Goal: Transaction & Acquisition: Purchase product/service

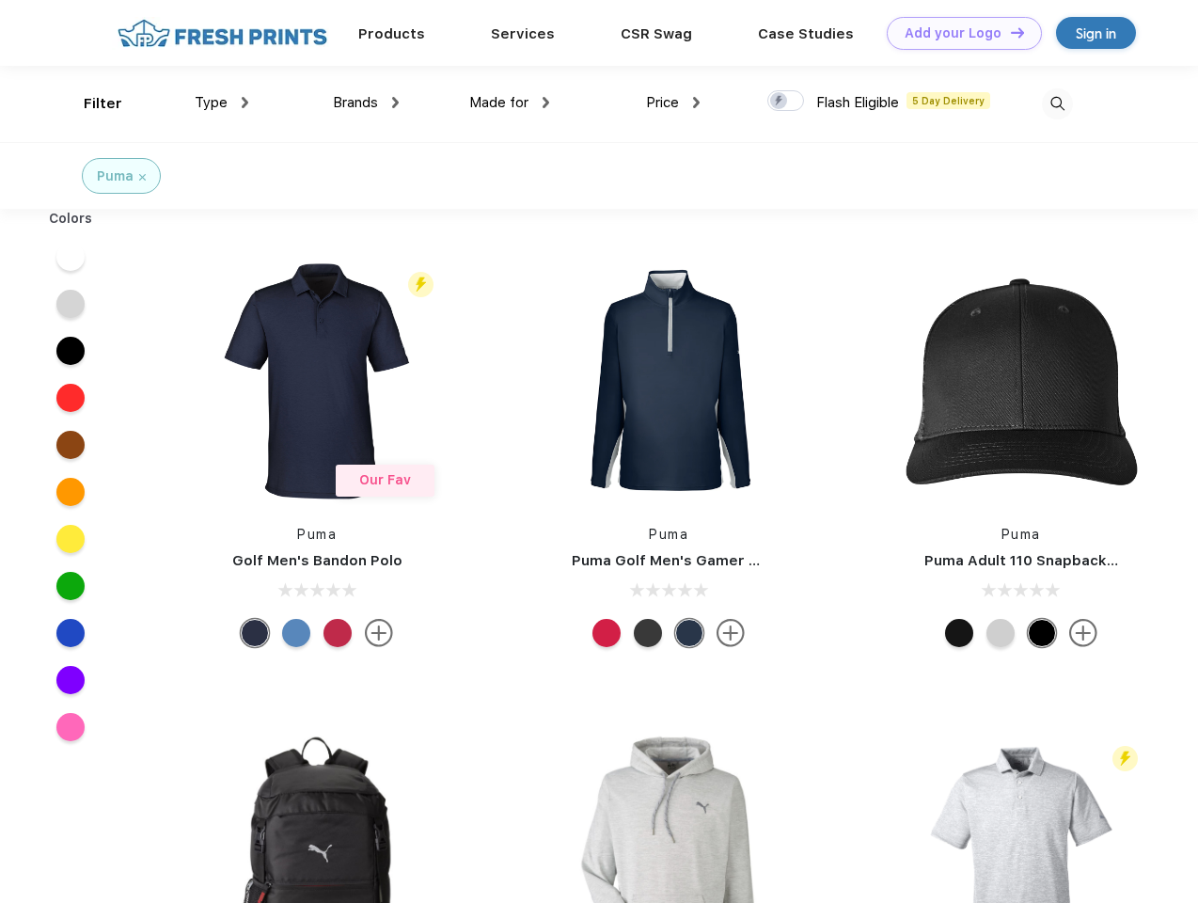
scroll to position [1, 0]
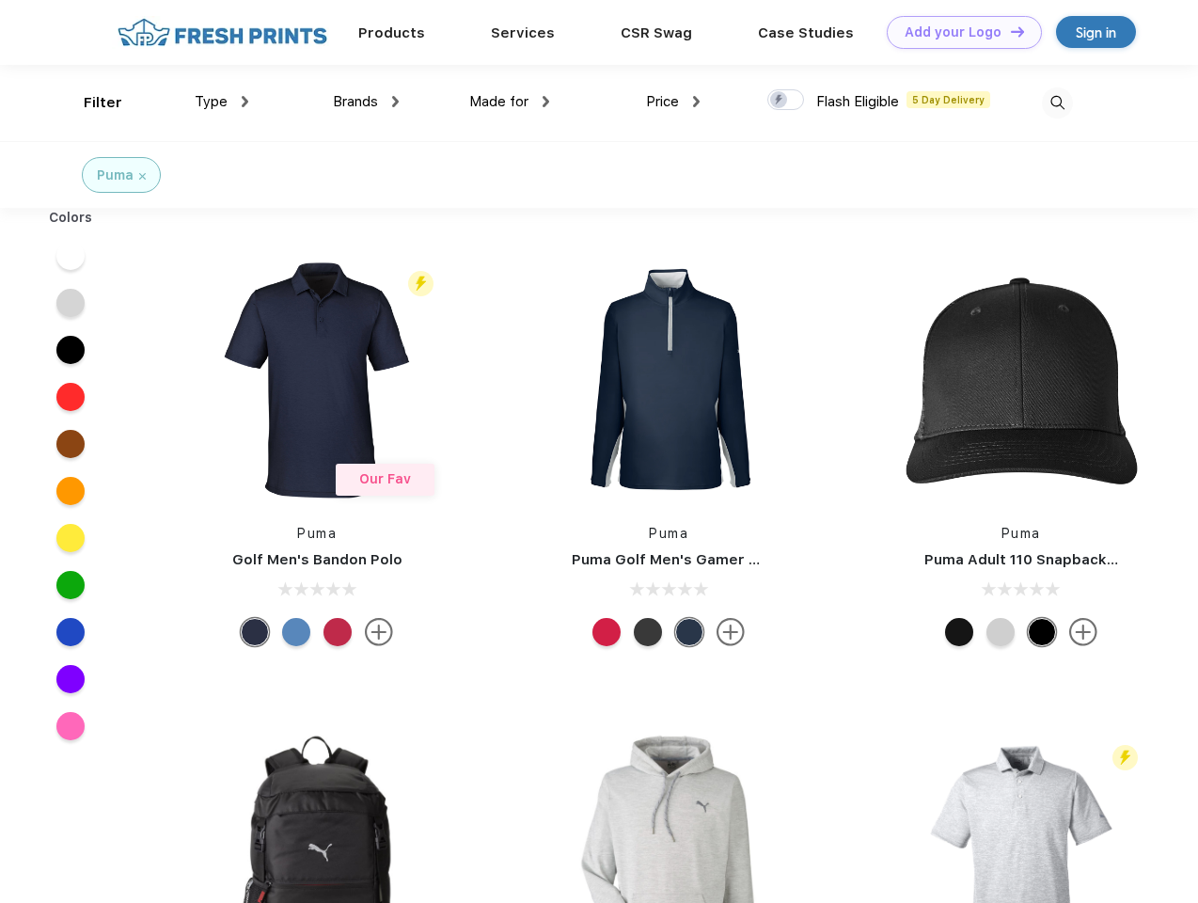
click at [957, 32] on link "Add your Logo Design Tool" at bounding box center [964, 32] width 155 height 33
click at [0, 0] on div "Design Tool" at bounding box center [0, 0] width 0 height 0
click at [1009, 31] on link "Add your Logo Design Tool" at bounding box center [964, 32] width 155 height 33
click at [90, 103] on div "Filter" at bounding box center [103, 103] width 39 height 22
click at [222, 102] on span "Type" at bounding box center [211, 101] width 33 height 17
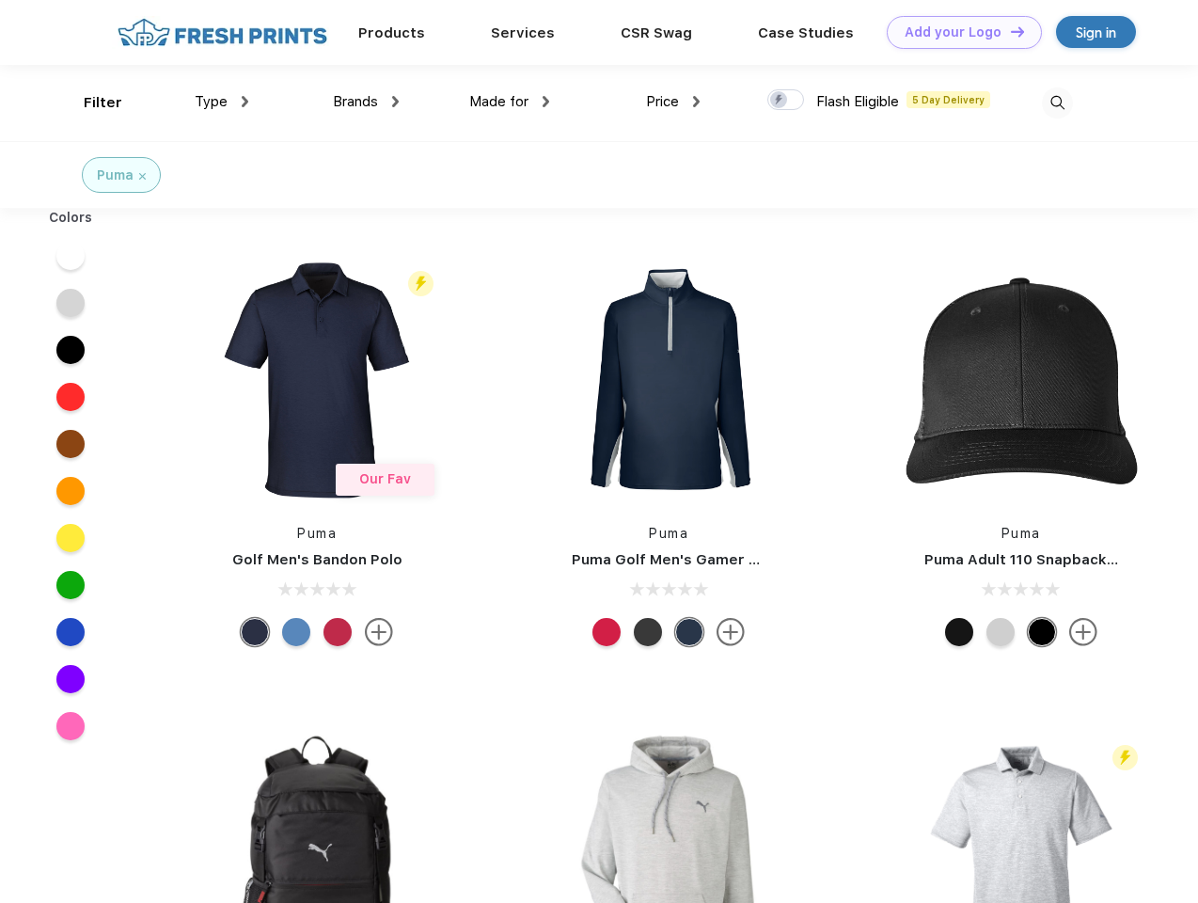
click at [366, 102] on span "Brands" at bounding box center [355, 101] width 45 height 17
click at [510, 102] on span "Made for" at bounding box center [498, 101] width 59 height 17
click at [673, 102] on span "Price" at bounding box center [662, 101] width 33 height 17
click at [786, 101] on div at bounding box center [785, 99] width 37 height 21
click at [780, 101] on input "checkbox" at bounding box center [773, 94] width 12 height 12
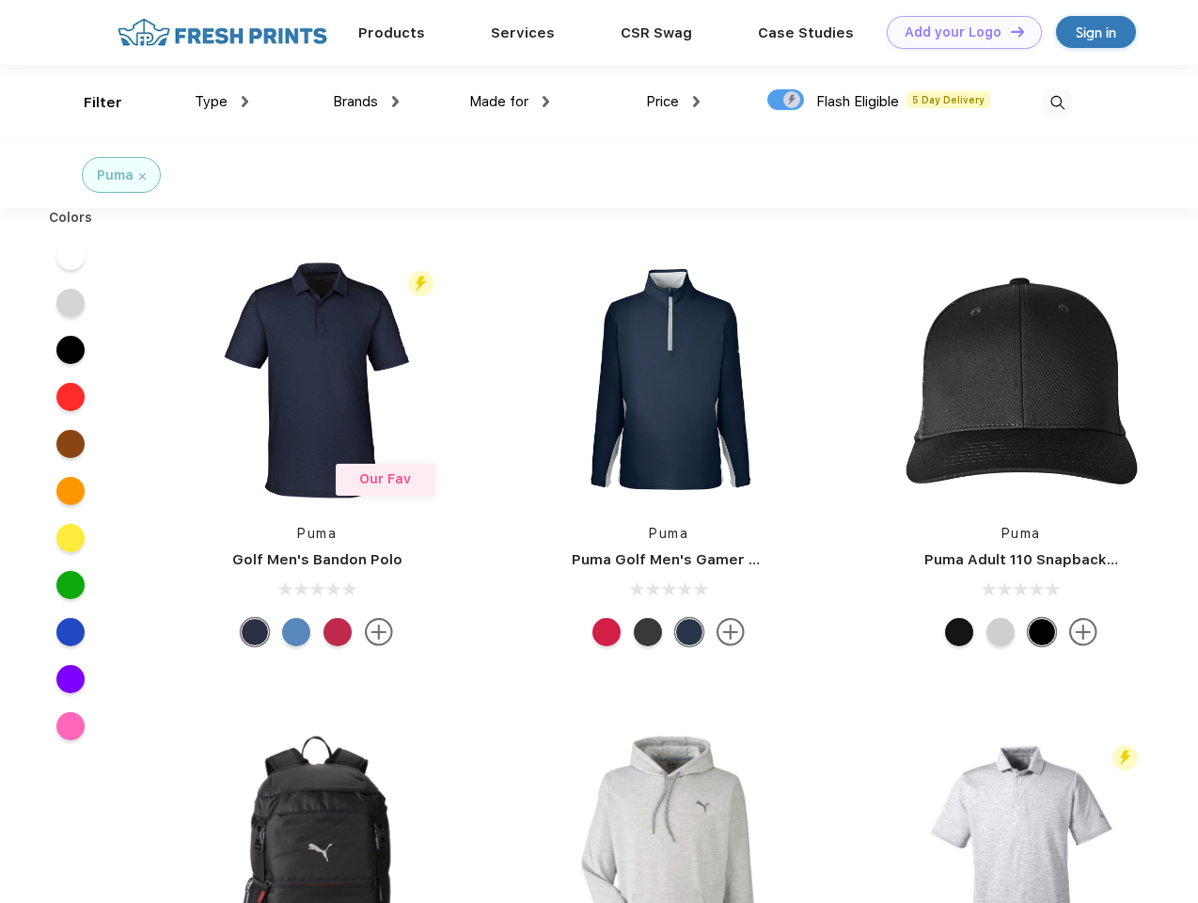
click at [1057, 103] on img at bounding box center [1057, 102] width 31 height 31
